Goal: Register for event/course

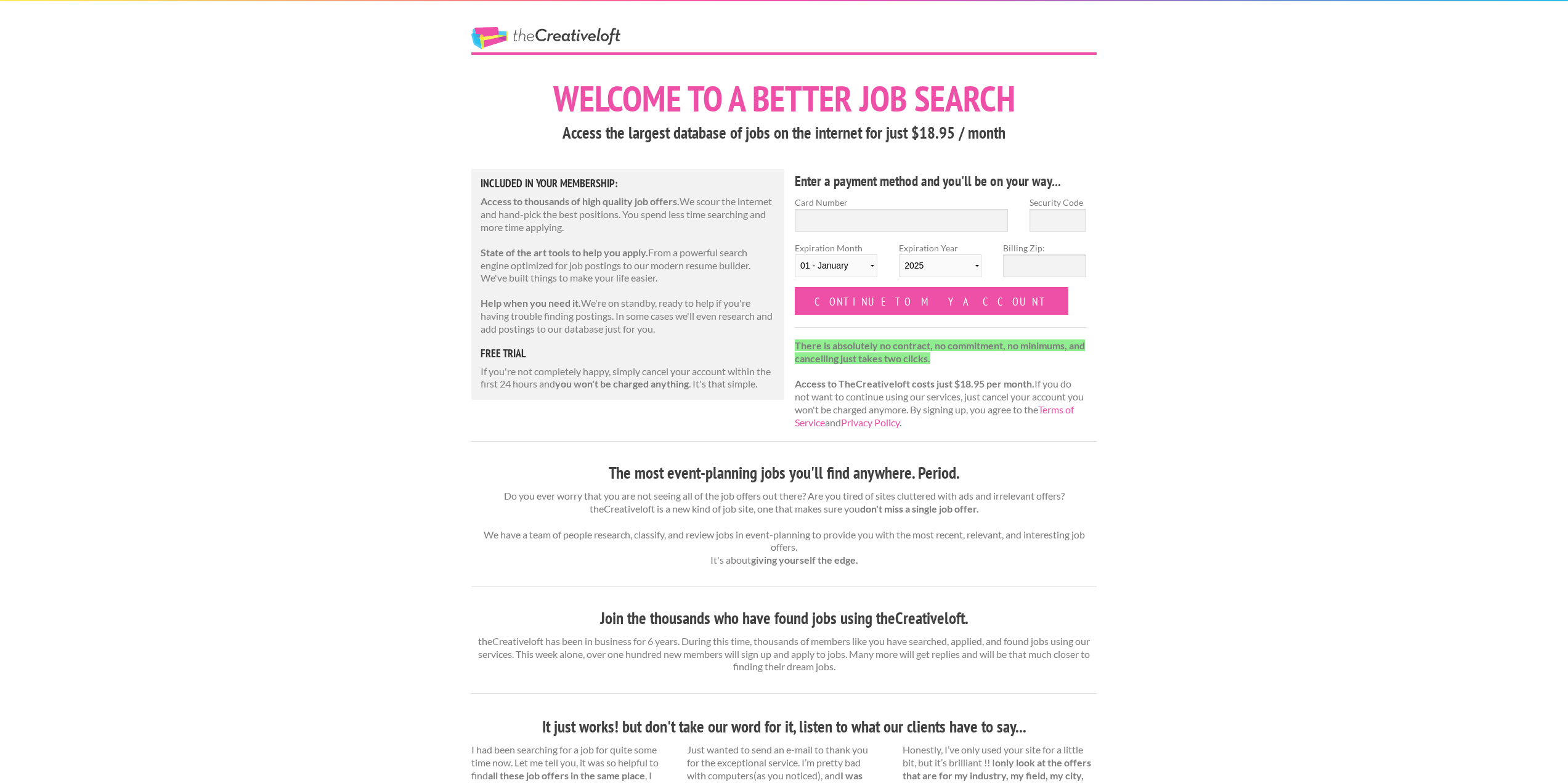
drag, startPoint x: 403, startPoint y: 405, endPoint x: 416, endPoint y: 414, distance: 15.8
click at [403, 408] on div "The Creative Loft Welcome to a better job search Access the largest database of…" at bounding box center [784, 642] width 1568 height 1283
click at [1148, 455] on div "The Creative Loft Welcome to a better job search Access the largest database of…" at bounding box center [784, 642] width 1568 height 1283
click at [761, 200] on p "Access to thousands of high quality job offers. We scour the internet and hand-…" at bounding box center [628, 214] width 294 height 38
click at [757, 303] on p "Help when you need it. We're on standby, ready to help if you're having trouble…" at bounding box center [628, 316] width 294 height 38
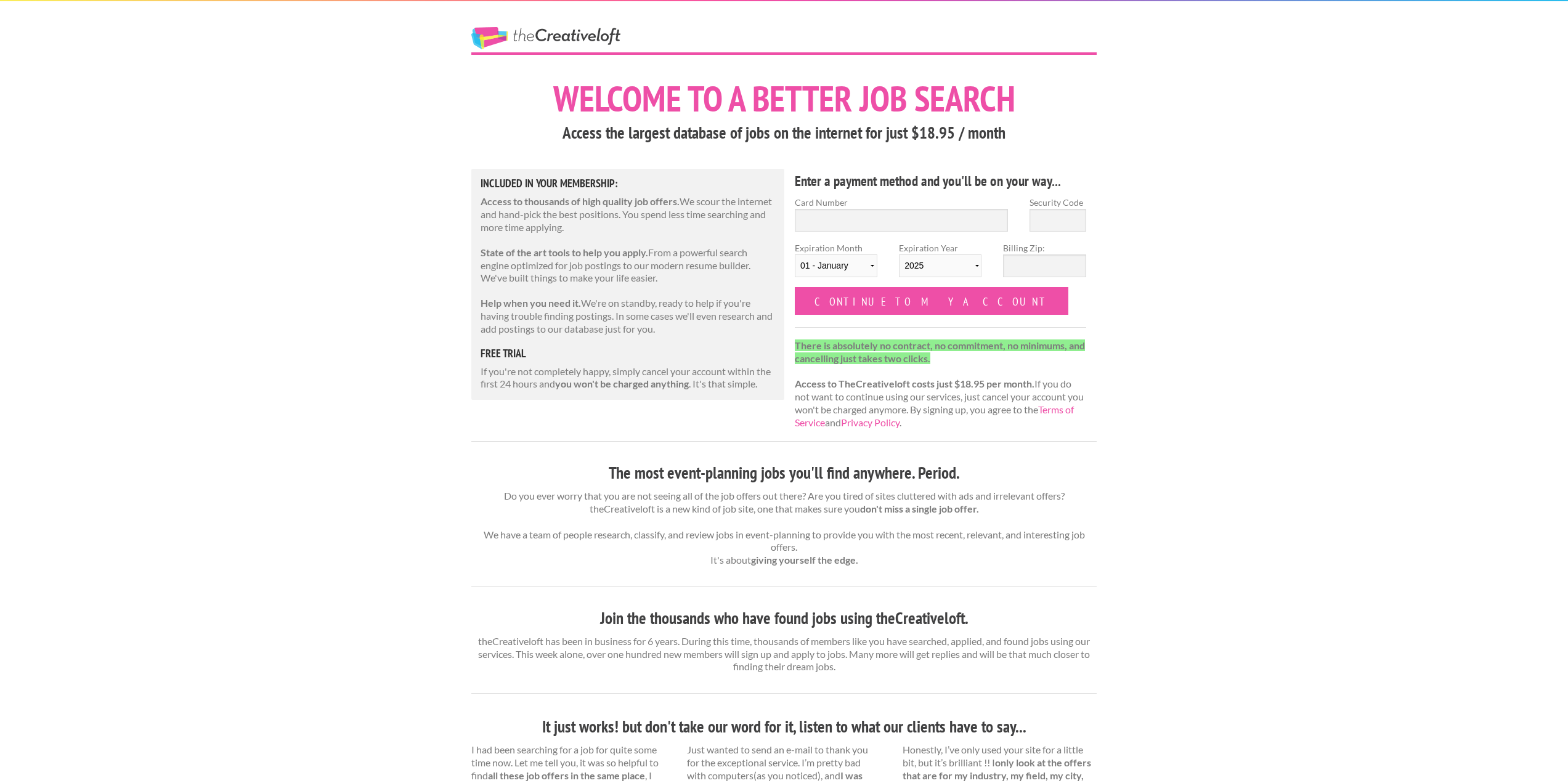
drag, startPoint x: 374, startPoint y: 247, endPoint x: 379, endPoint y: 253, distance: 7.8
click at [378, 253] on div "The Creative Loft Welcome to a better job search Access the largest database of…" at bounding box center [784, 642] width 1568 height 1283
click at [381, 258] on div "The Creative Loft Welcome to a better job search Access the largest database of…" at bounding box center [784, 642] width 1568 height 1283
click at [386, 276] on div "The Creative Loft Welcome to a better job search Access the largest database of…" at bounding box center [784, 642] width 1568 height 1283
click at [396, 288] on div "The Creative Loft Welcome to a better job search Access the largest database of…" at bounding box center [784, 642] width 1568 height 1283
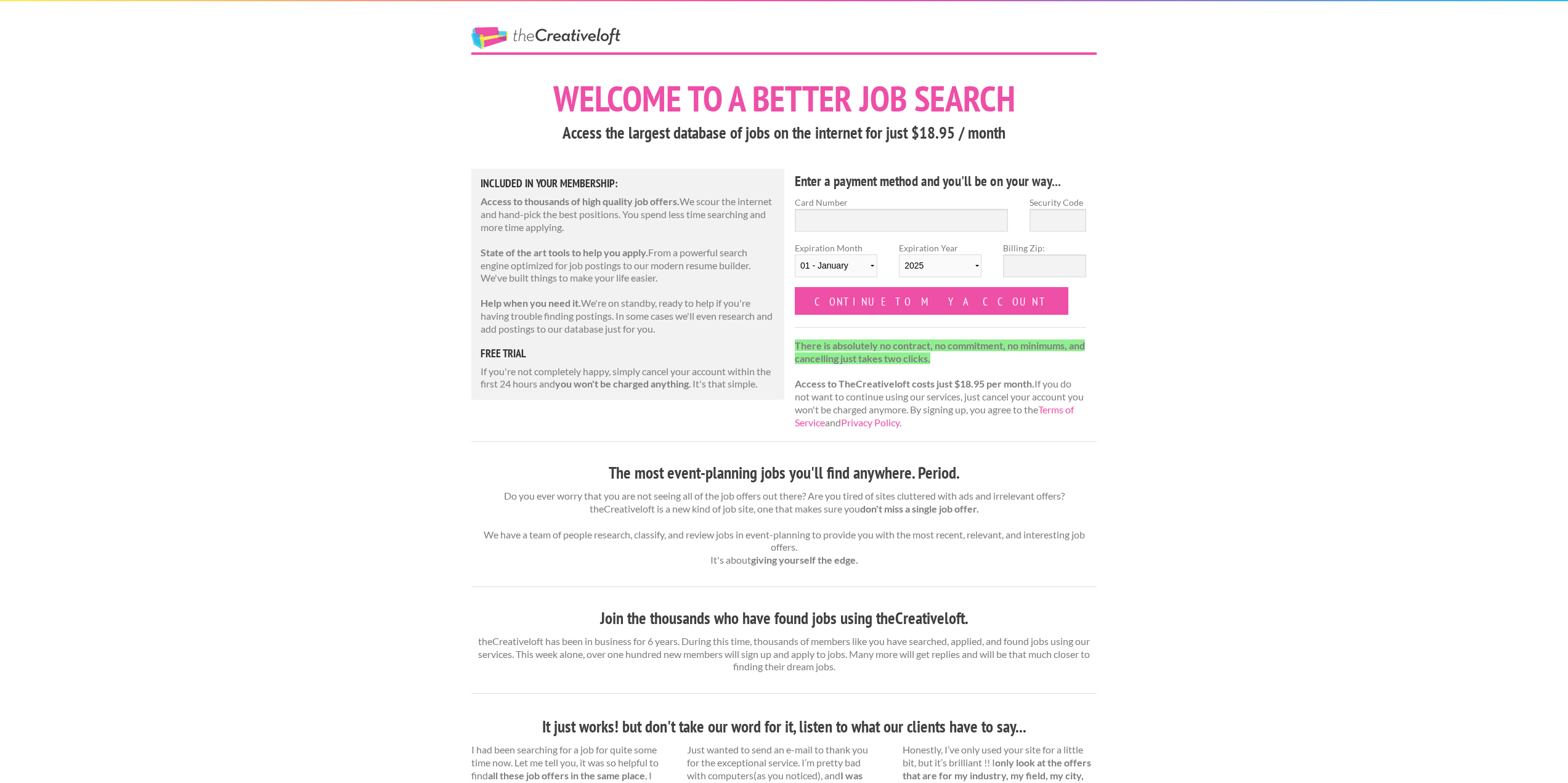
click at [398, 288] on div "The Creative Loft Welcome to a better job search Access the largest database of…" at bounding box center [784, 642] width 1568 height 1283
click at [403, 286] on div "The Creative Loft Welcome to a better job search Access the largest database of…" at bounding box center [784, 642] width 1568 height 1283
click at [405, 285] on div "The Creative Loft Welcome to a better job search Access the largest database of…" at bounding box center [784, 642] width 1568 height 1283
